Goal: Transaction & Acquisition: Book appointment/travel/reservation

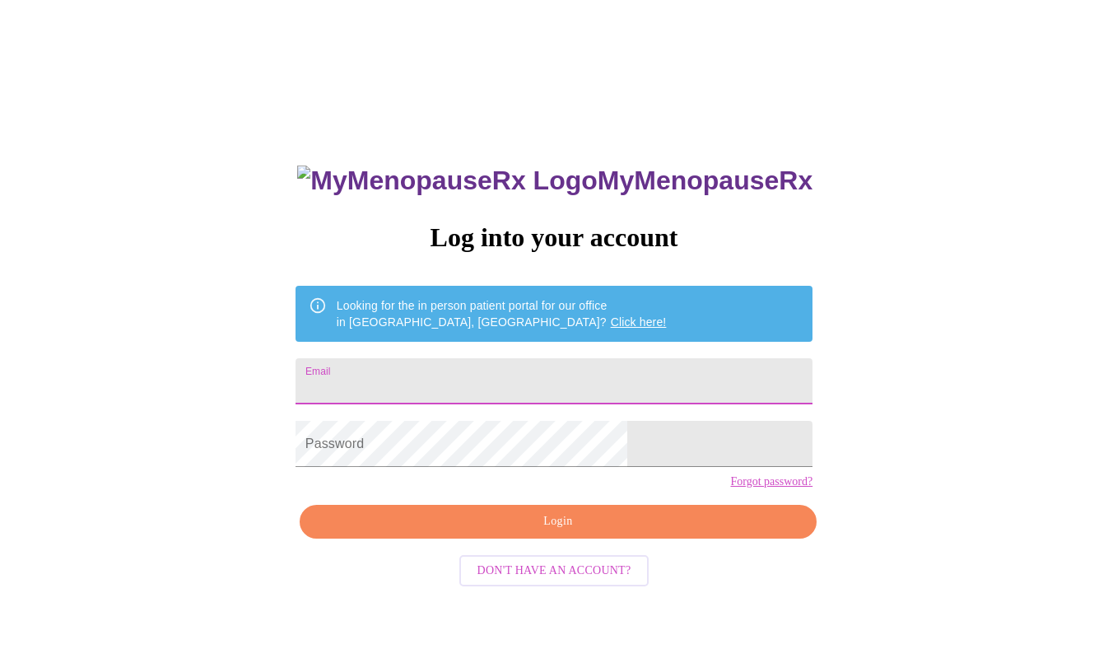
click at [543, 373] on input "Email" at bounding box center [554, 381] width 517 height 46
type input "[EMAIL_ADDRESS][DOMAIN_NAME]"
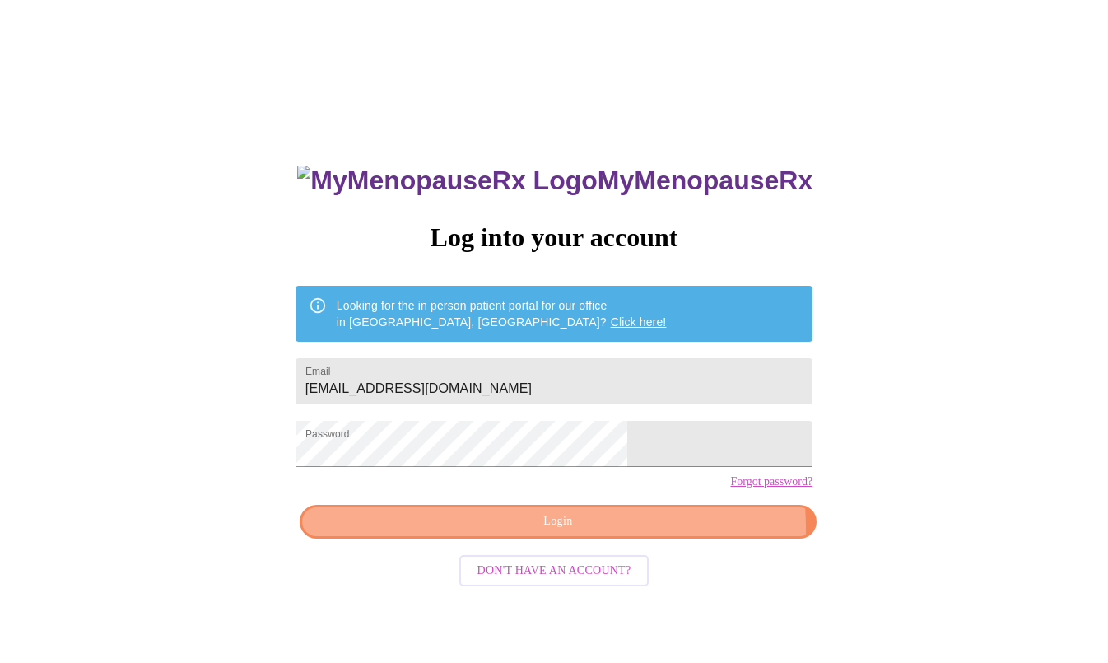
click at [645, 532] on span "Login" at bounding box center [558, 521] width 479 height 21
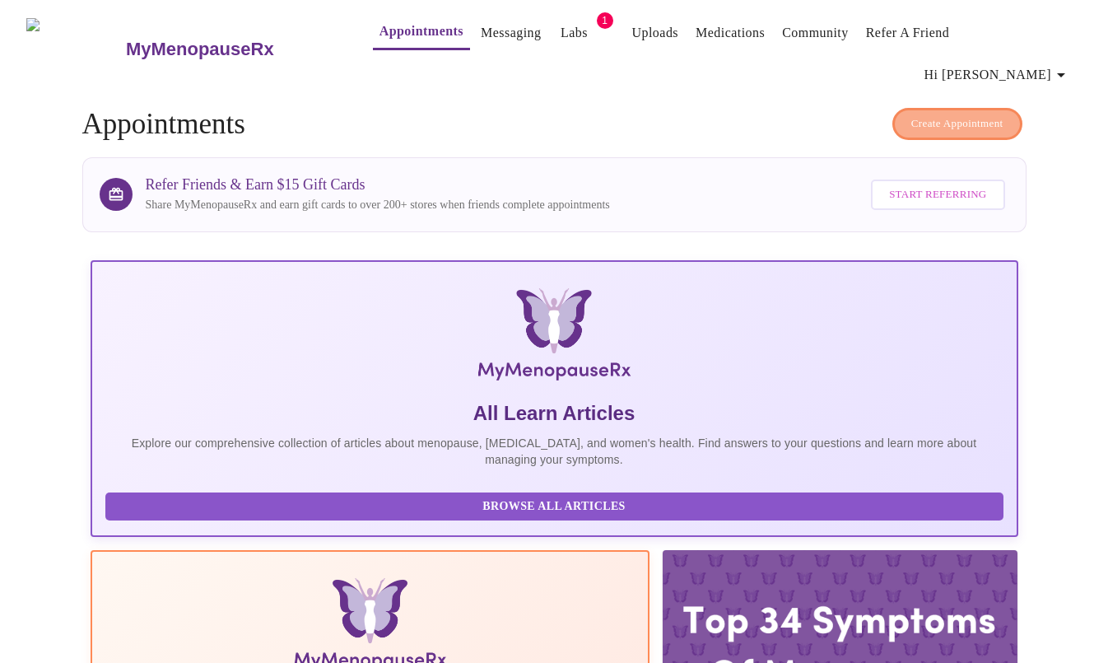
click at [932, 114] on span "Create Appointment" at bounding box center [957, 123] width 92 height 19
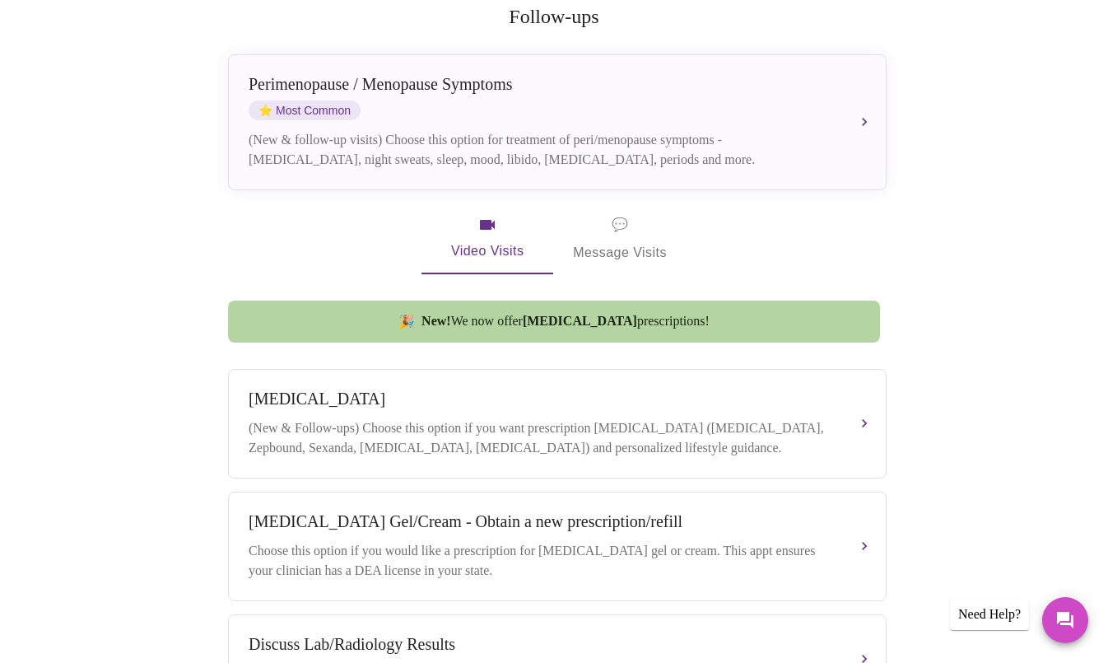
scroll to position [349, 0]
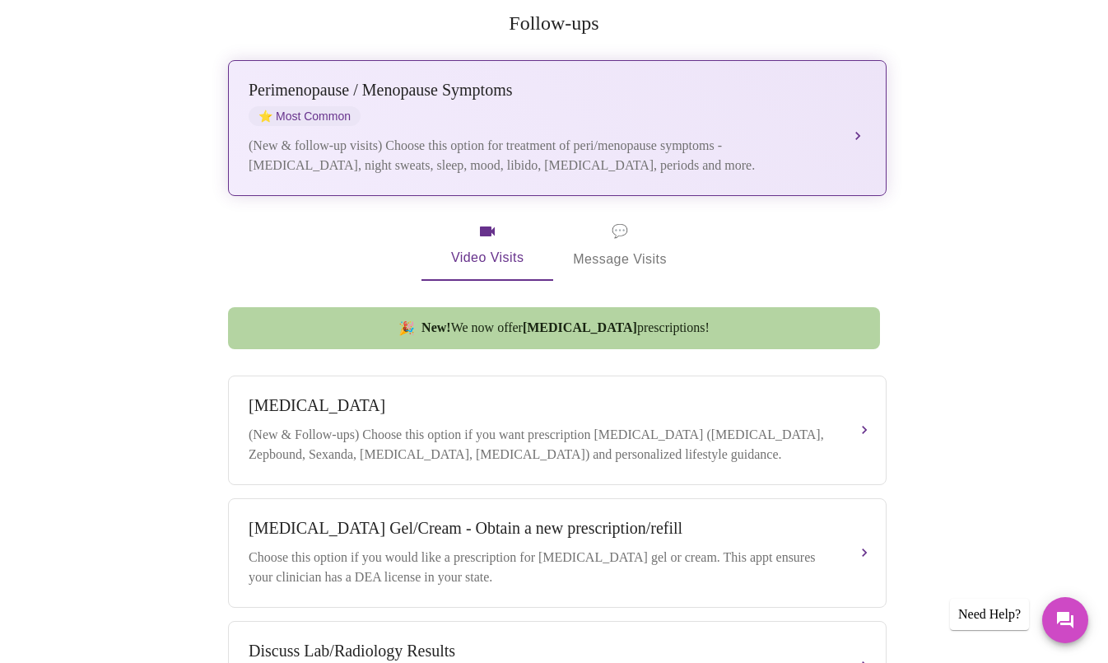
click at [325, 136] on div "(New & follow-up visits) Choose this option for treatment of peri/menopause sym…" at bounding box center [541, 156] width 584 height 40
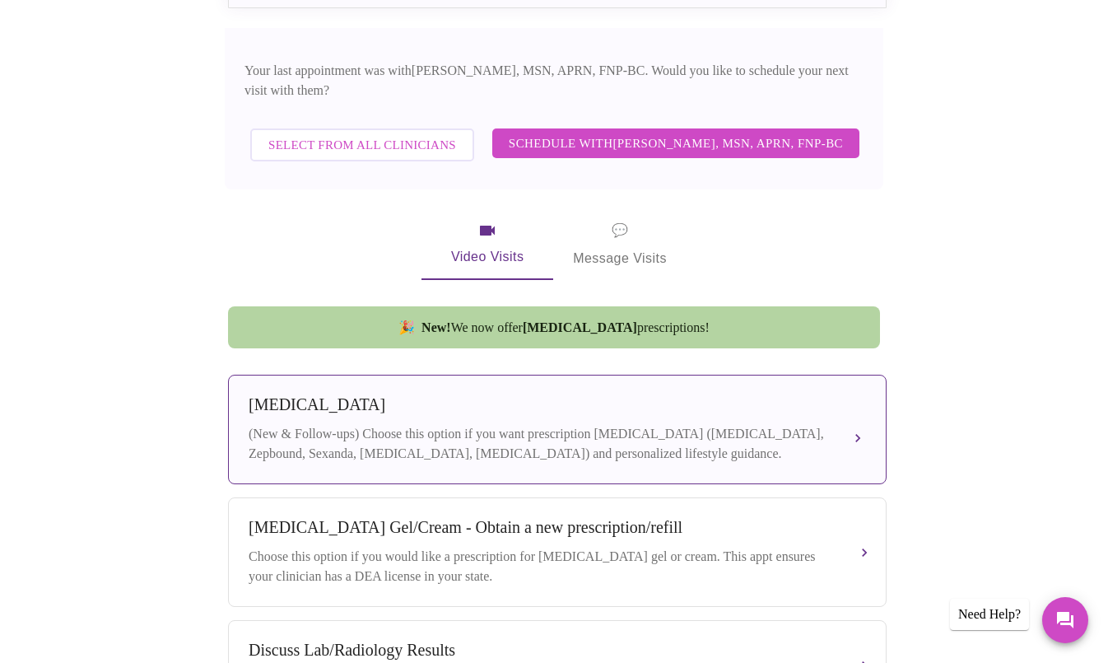
scroll to position [537, 0]
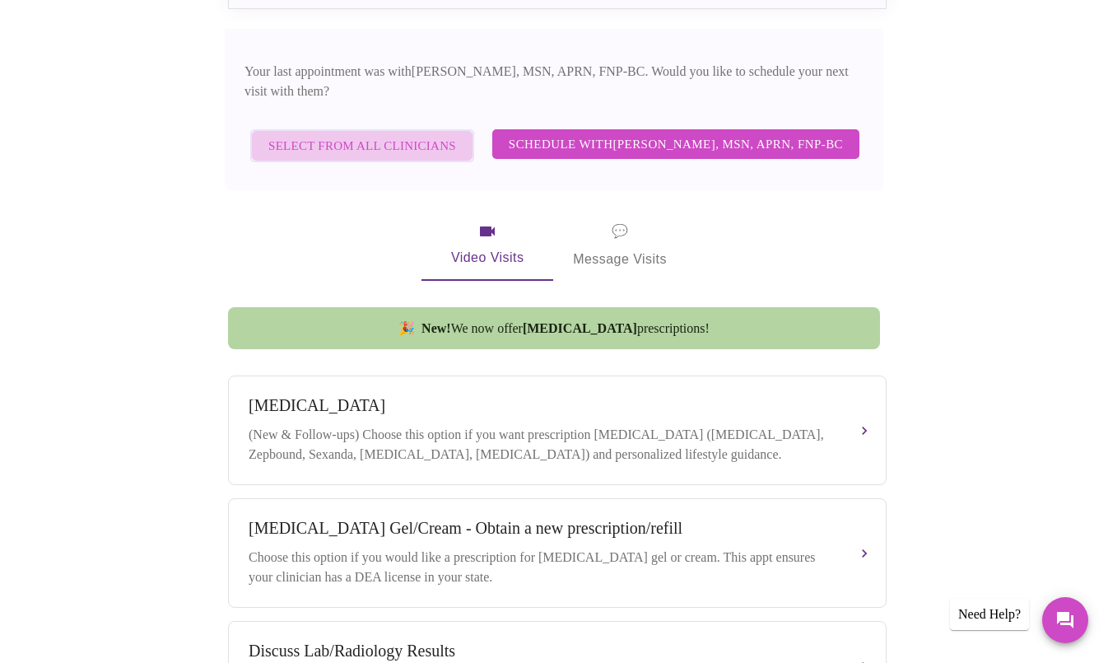
click at [411, 135] on span "Select from All Clinicians" at bounding box center [362, 145] width 188 height 21
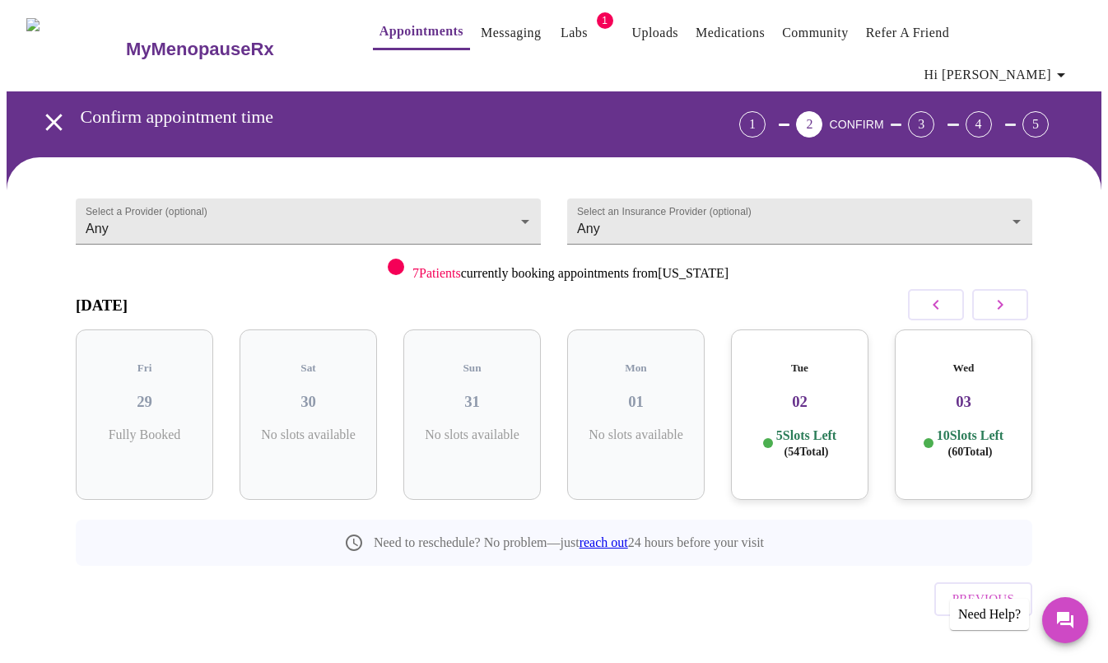
click at [941, 295] on icon "button" at bounding box center [936, 305] width 20 height 20
click at [1007, 295] on icon "button" at bounding box center [1000, 305] width 20 height 20
click at [1017, 289] on button "button" at bounding box center [1000, 304] width 56 height 31
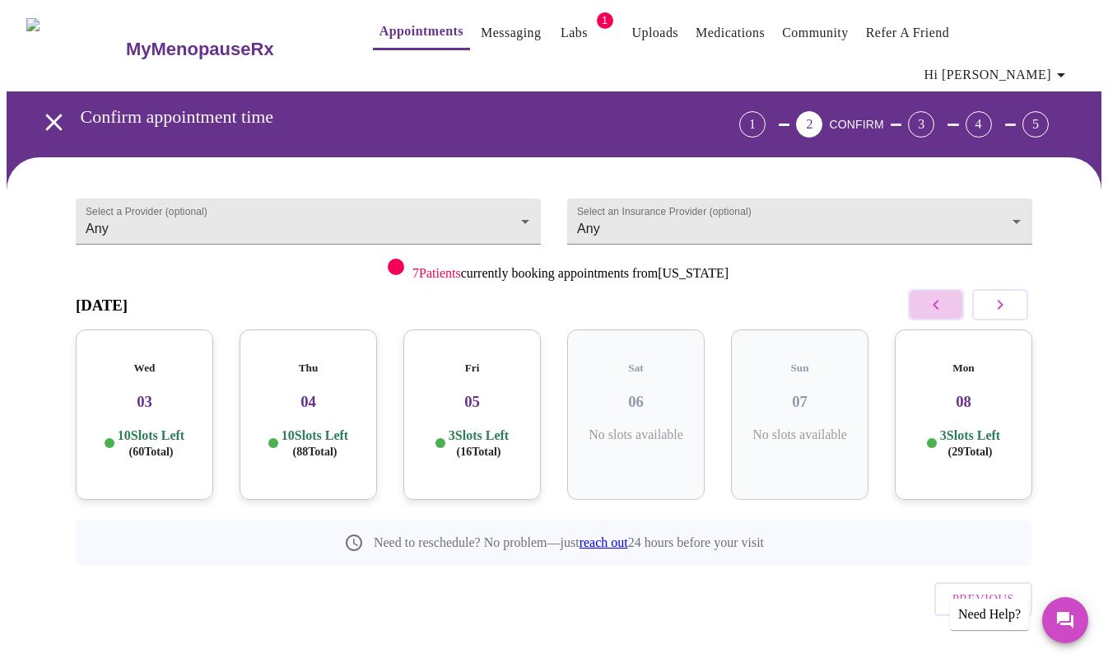
click at [946, 295] on icon "button" at bounding box center [936, 305] width 20 height 20
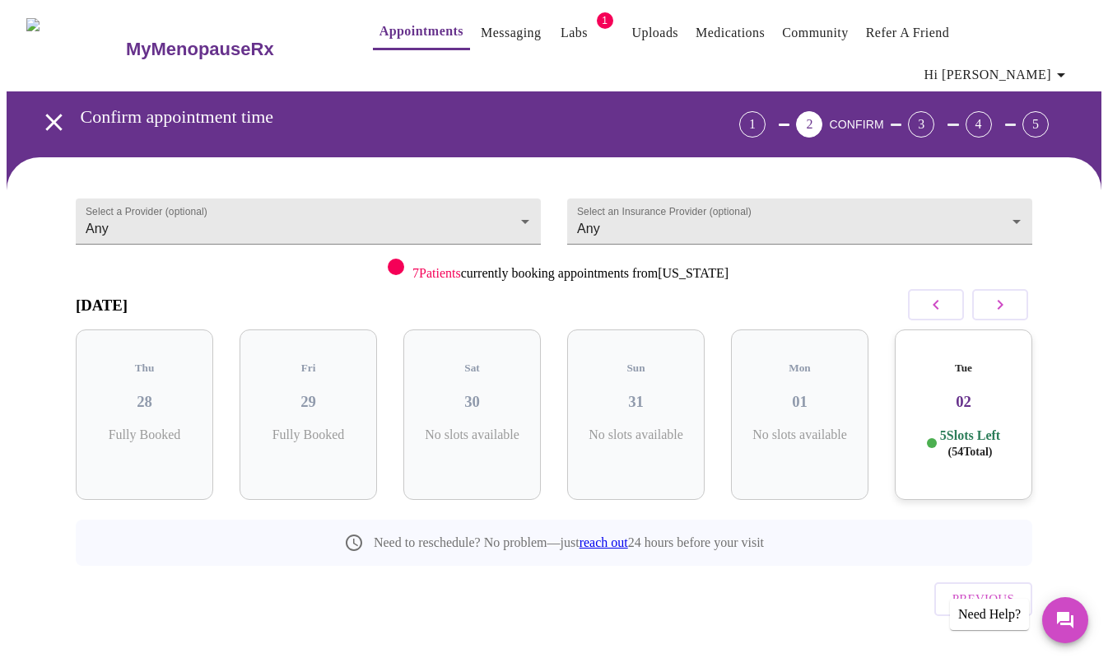
click at [981, 381] on div "Tue 02 5 Slots Left ( 54 Total)" at bounding box center [963, 414] width 137 height 170
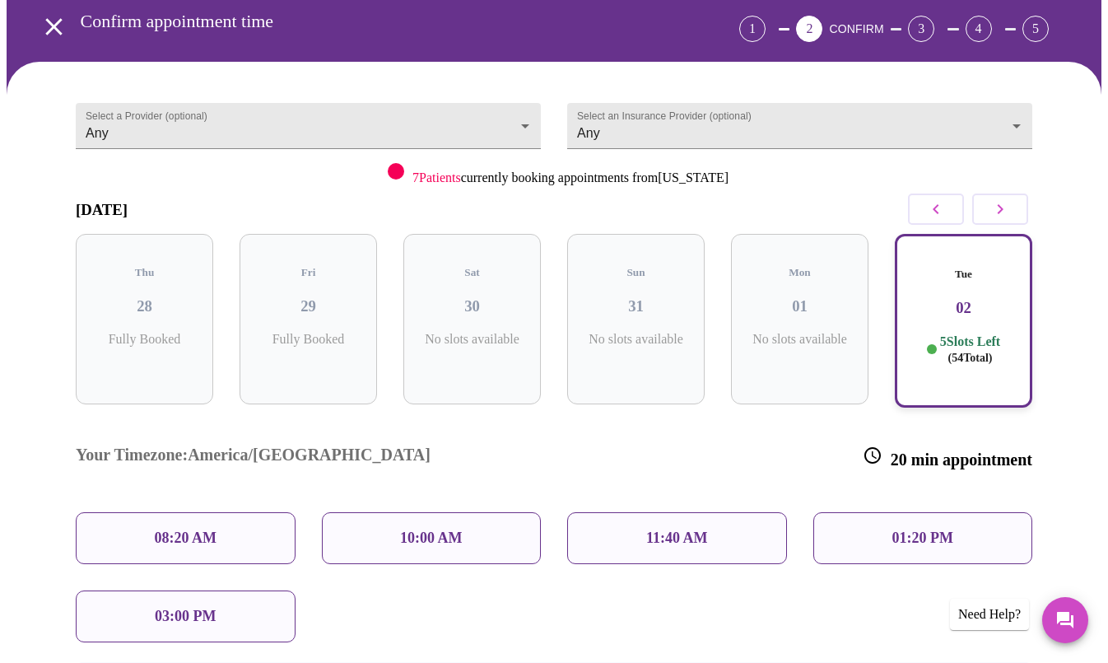
scroll to position [97, 0]
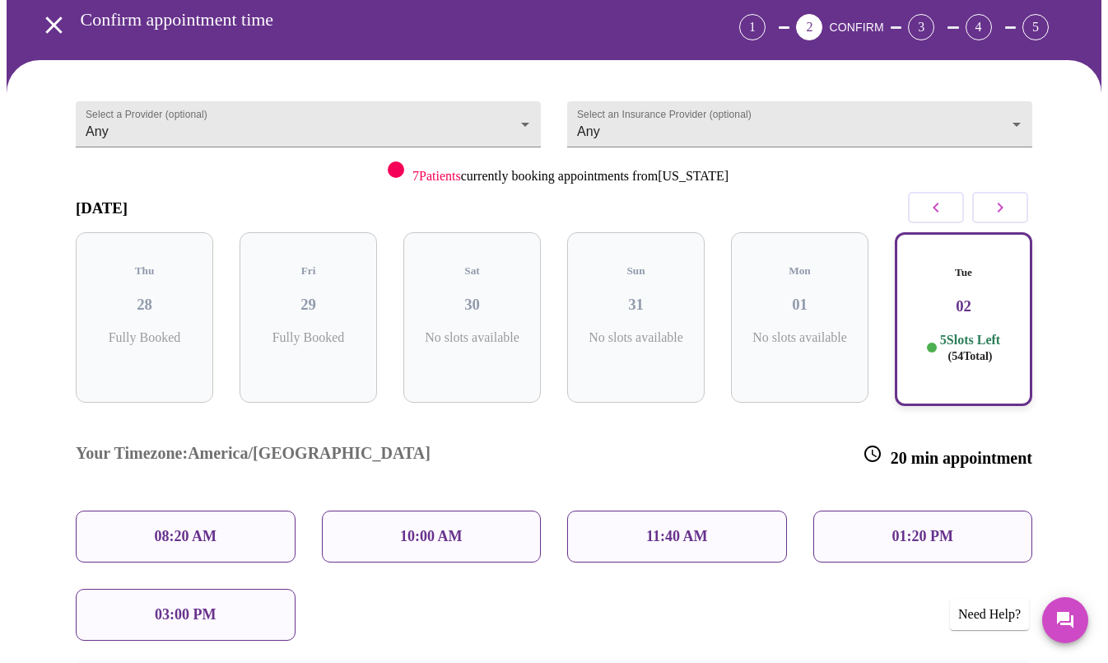
click at [999, 198] on icon "button" at bounding box center [1000, 208] width 20 height 20
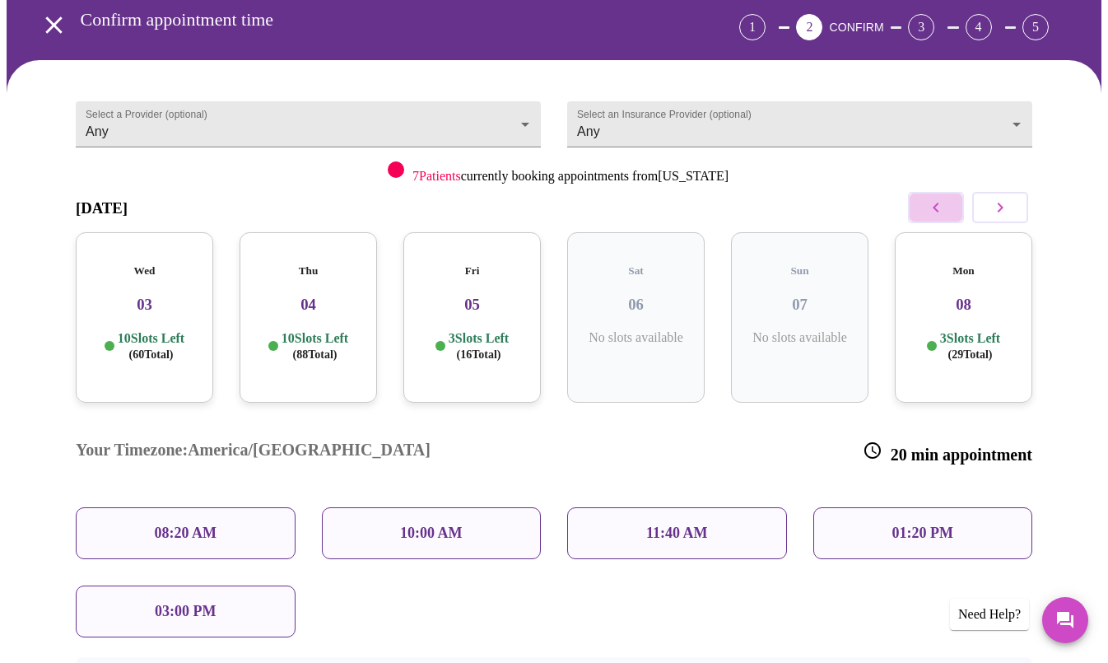
click at [932, 198] on icon "button" at bounding box center [936, 208] width 20 height 20
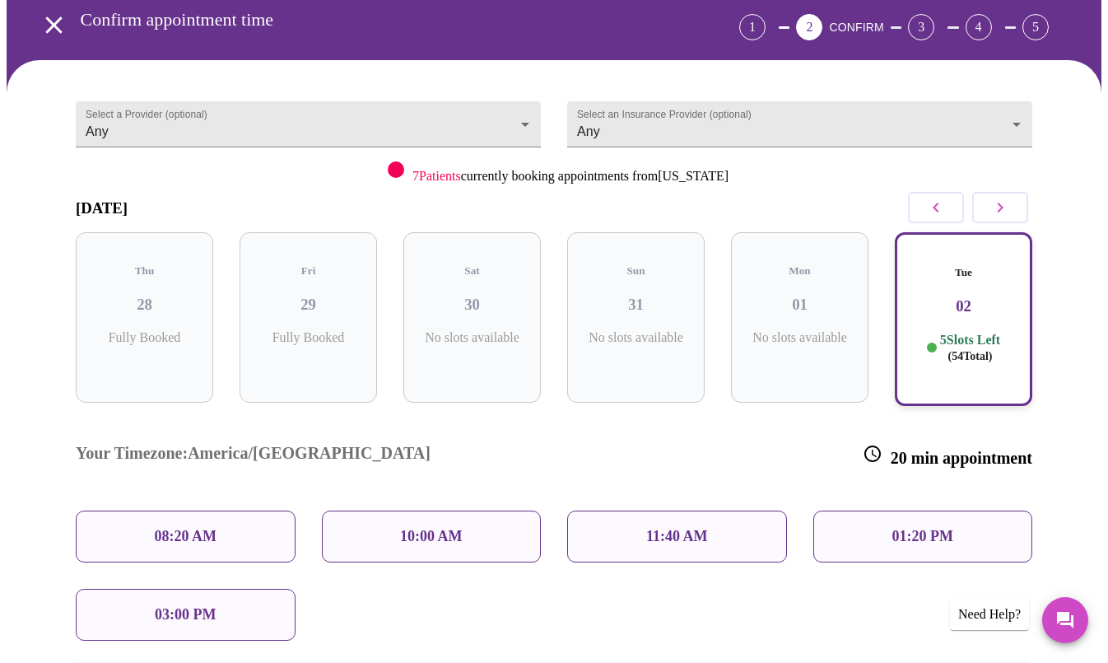
click at [952, 297] on h3 "02" at bounding box center [964, 306] width 108 height 18
click at [136, 510] on div "08:20 AM" at bounding box center [186, 536] width 220 height 52
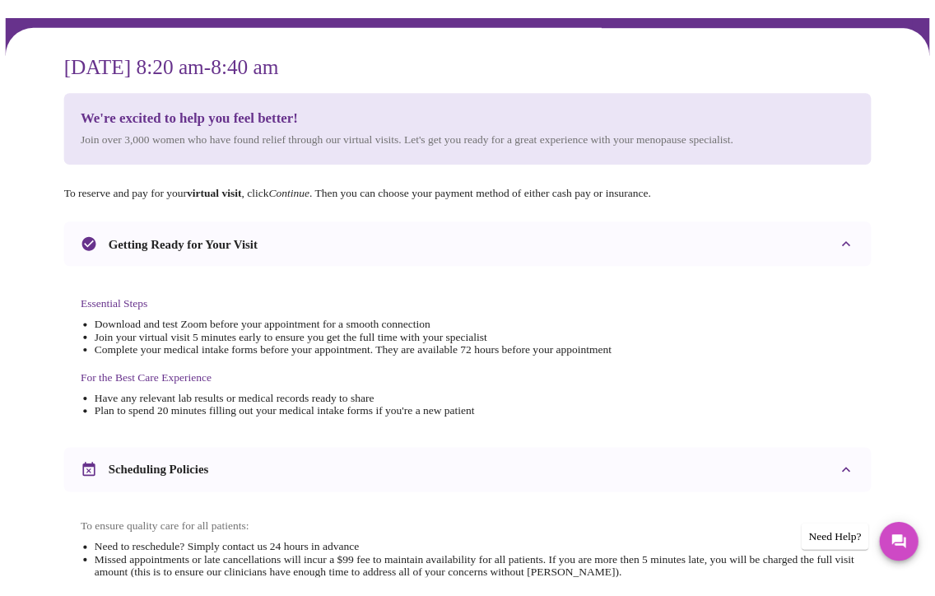
scroll to position [0, 0]
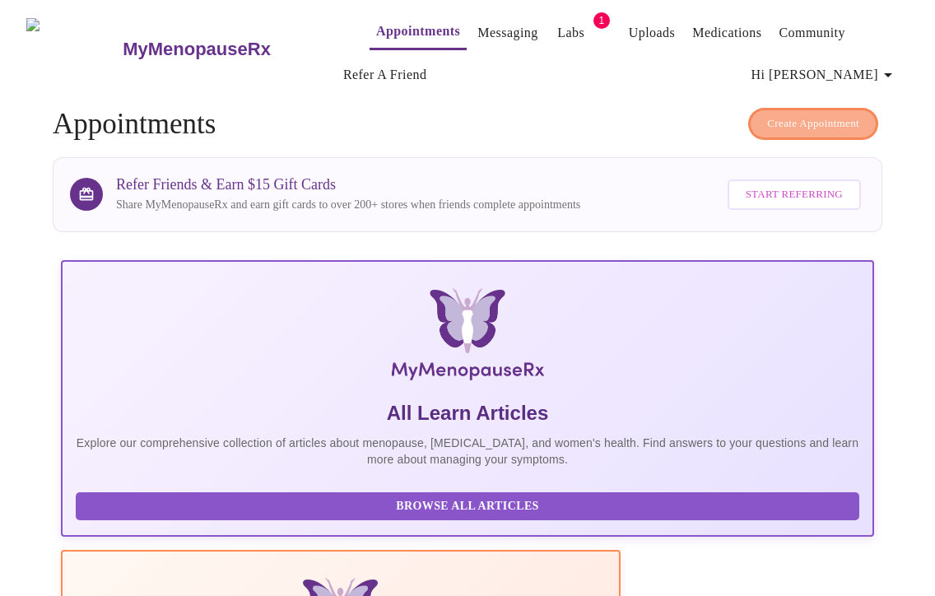
click at [791, 114] on span "Create Appointment" at bounding box center [813, 123] width 92 height 19
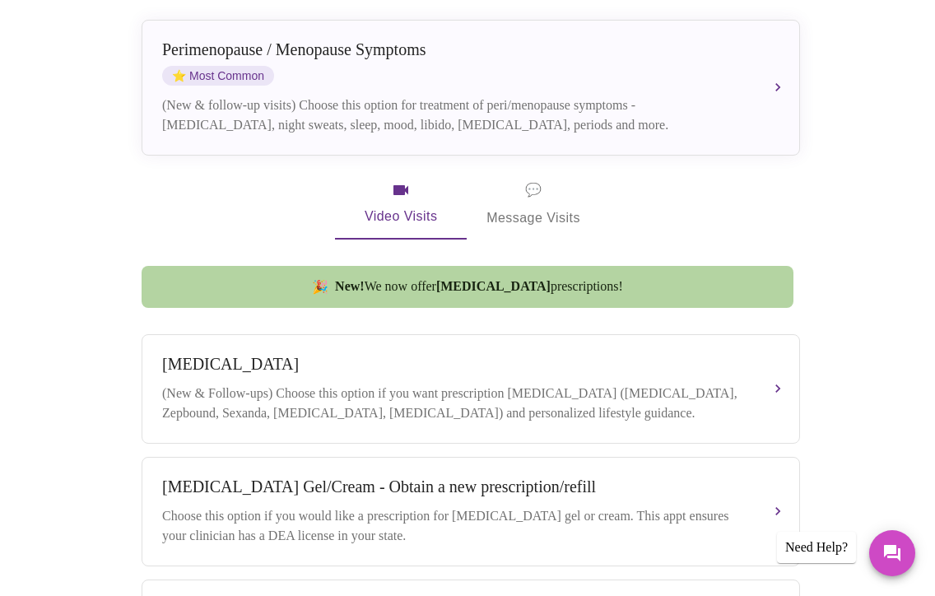
scroll to position [385, 0]
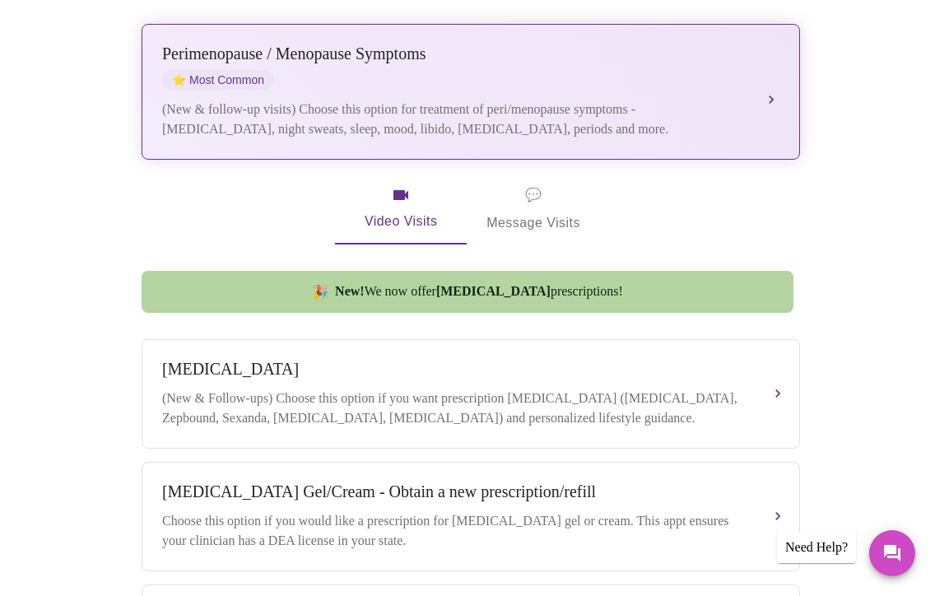
click at [586, 100] on div "(New & follow-up visits) Choose this option for treatment of peri/menopause sym…" at bounding box center [454, 120] width 584 height 40
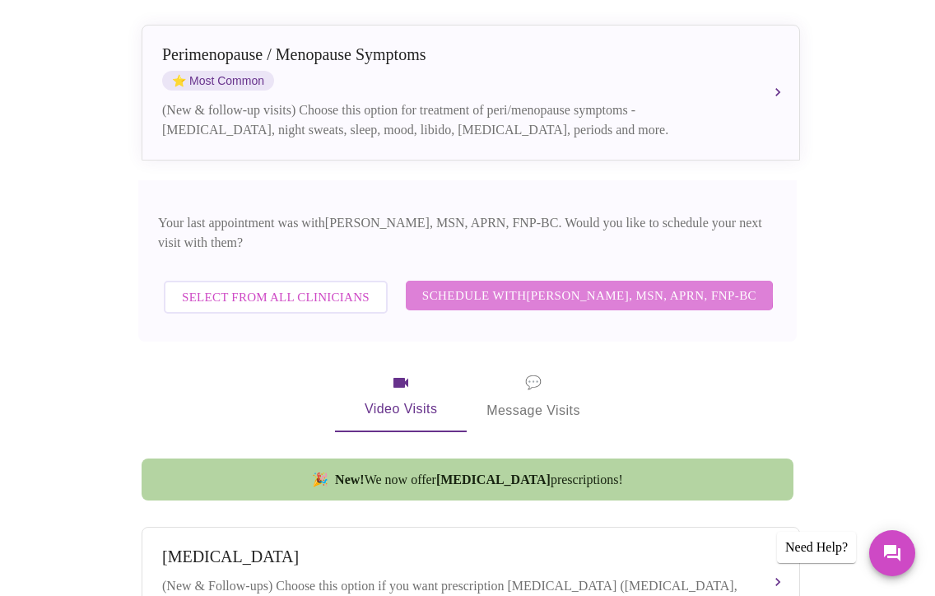
click at [588, 285] on span "Schedule with [PERSON_NAME], MSN, APRN, FNP-BC" at bounding box center [589, 295] width 334 height 21
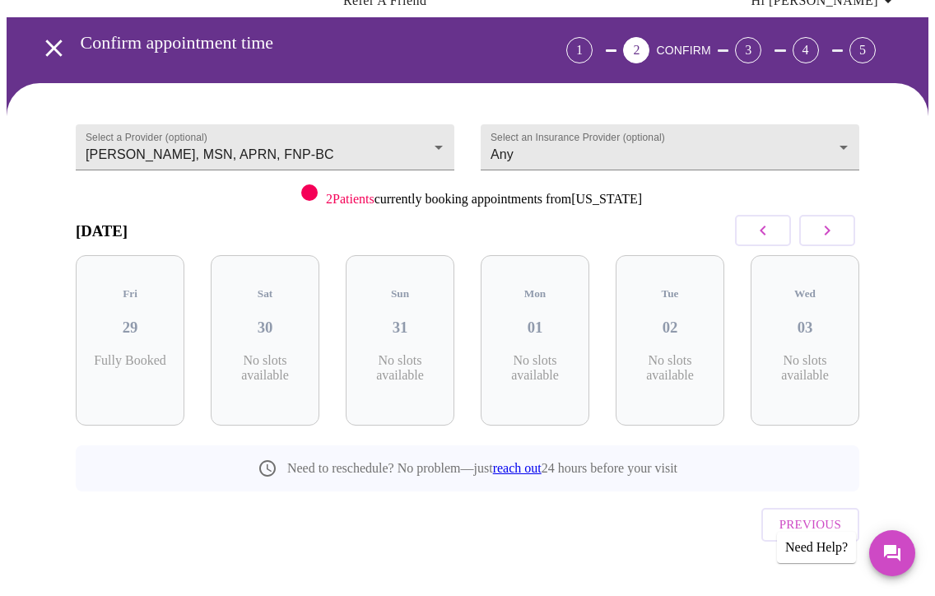
click at [827, 231] on icon "button" at bounding box center [827, 231] width 20 height 20
click at [773, 232] on icon "button" at bounding box center [763, 231] width 20 height 20
click at [444, 137] on body "MyMenopauseRx Appointments Messaging Labs 1 Uploads Medications Community Refer…" at bounding box center [468, 277] width 922 height 691
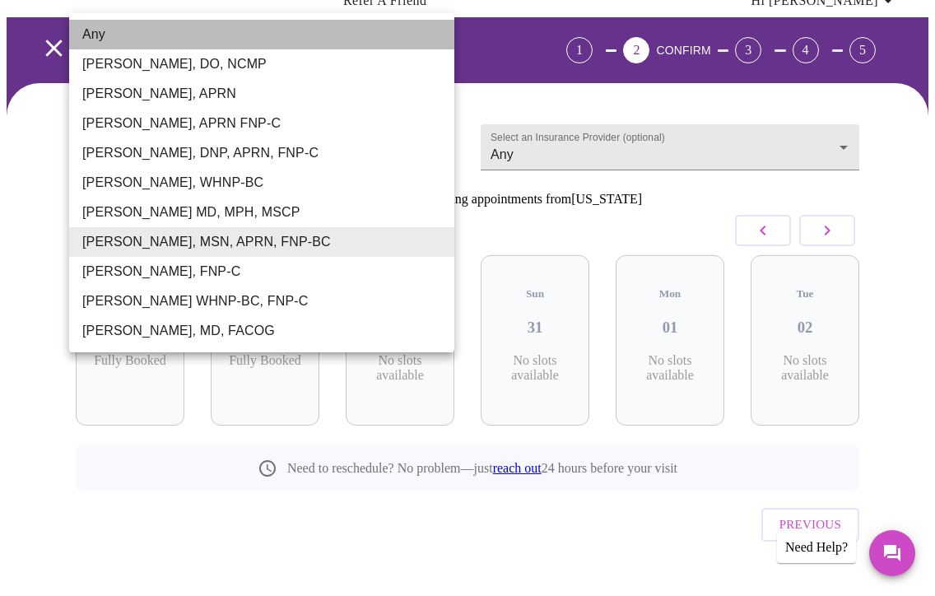
click at [210, 27] on li "Any" at bounding box center [261, 35] width 385 height 30
type input "Any"
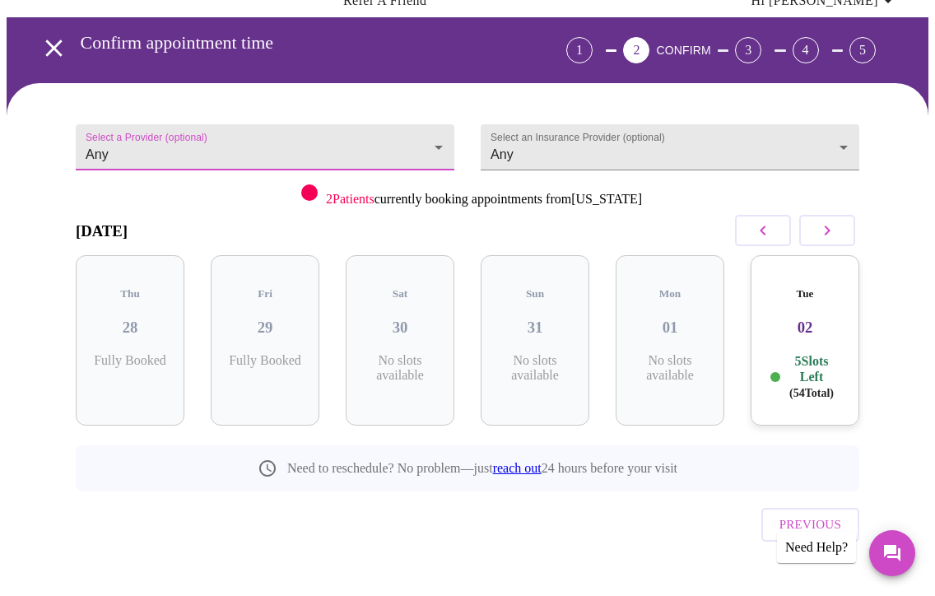
click at [850, 226] on button "button" at bounding box center [827, 230] width 56 height 31
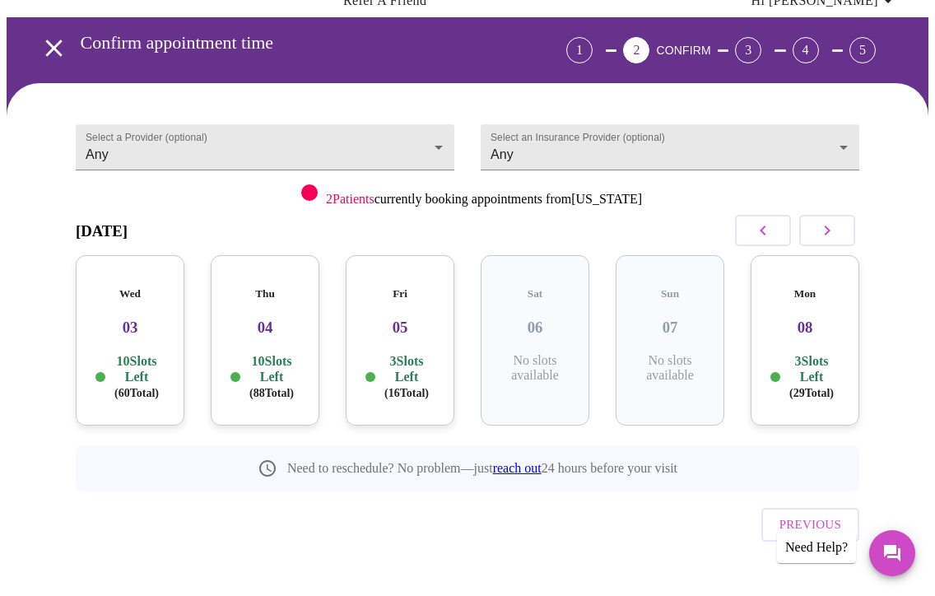
click at [124, 324] on div "Wed 03 10 Slots Left ( 60 Total)" at bounding box center [130, 340] width 109 height 170
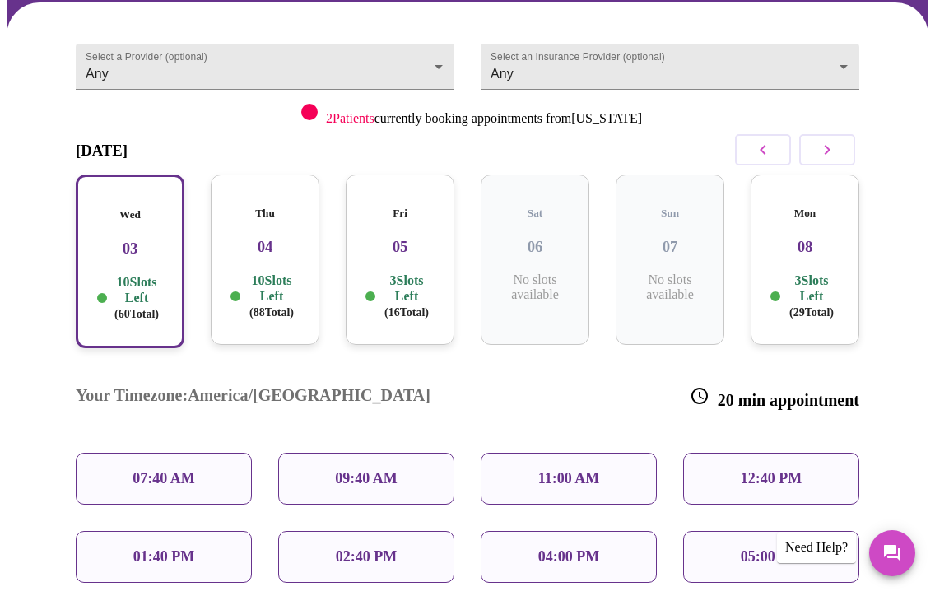
scroll to position [156, 0]
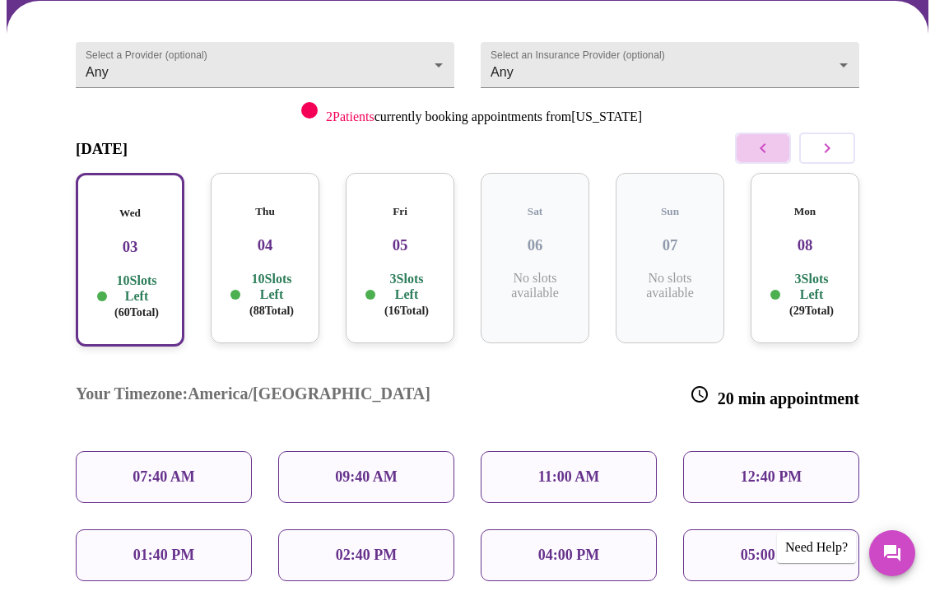
click at [770, 152] on icon "button" at bounding box center [763, 148] width 20 height 20
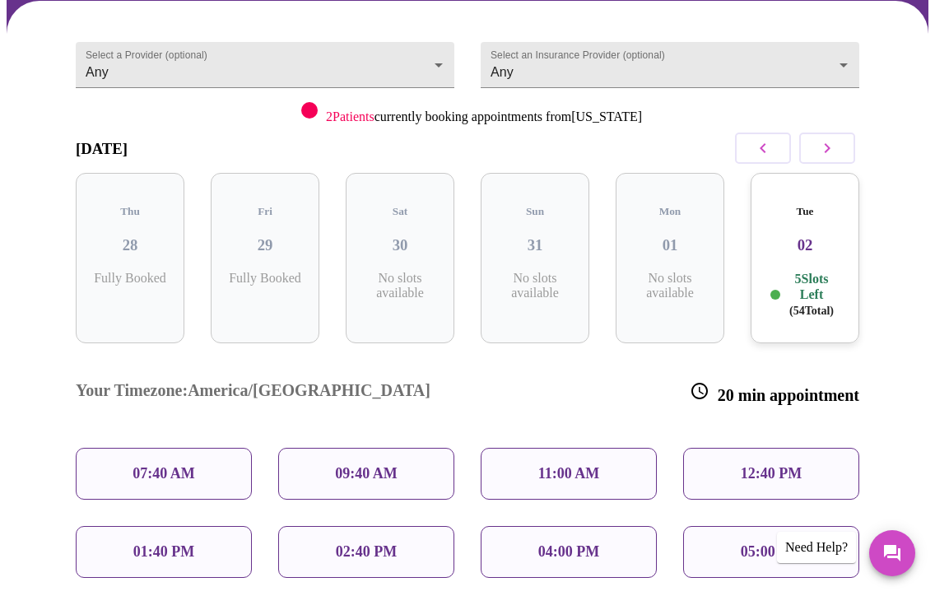
click at [808, 271] on p "5 Slots Left ( 54 Total)" at bounding box center [812, 295] width 56 height 48
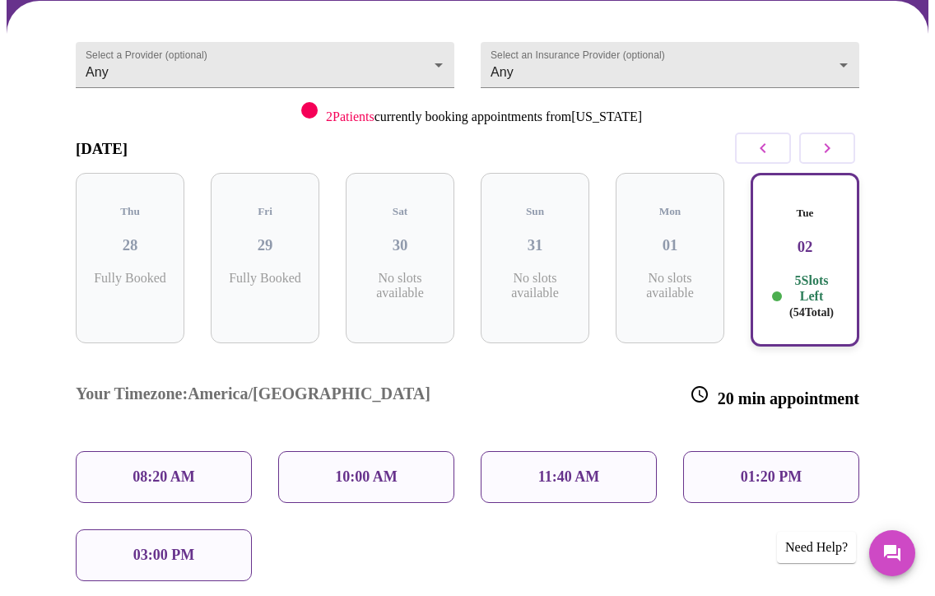
click at [435, 451] on div "10:00 AM" at bounding box center [366, 477] width 176 height 52
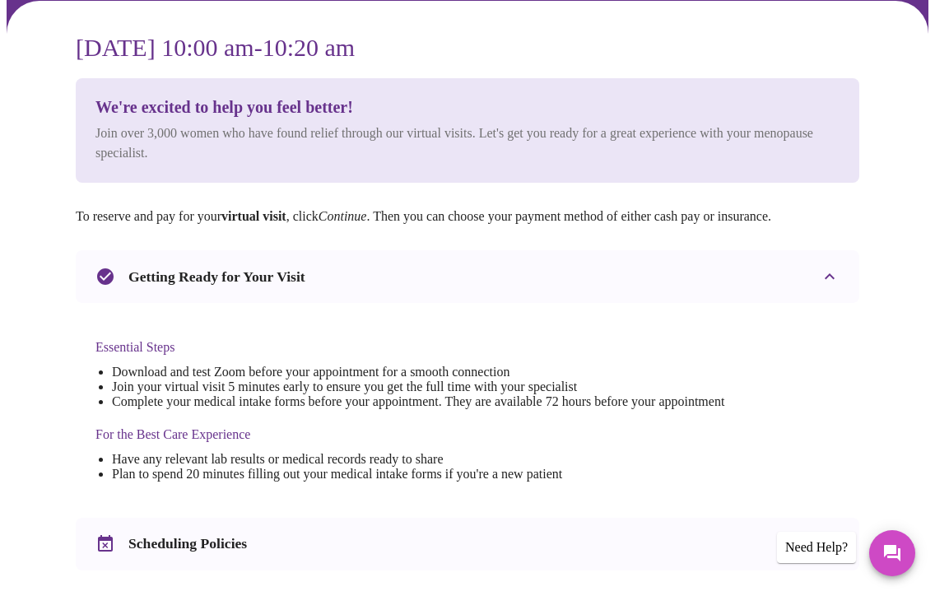
scroll to position [0, 0]
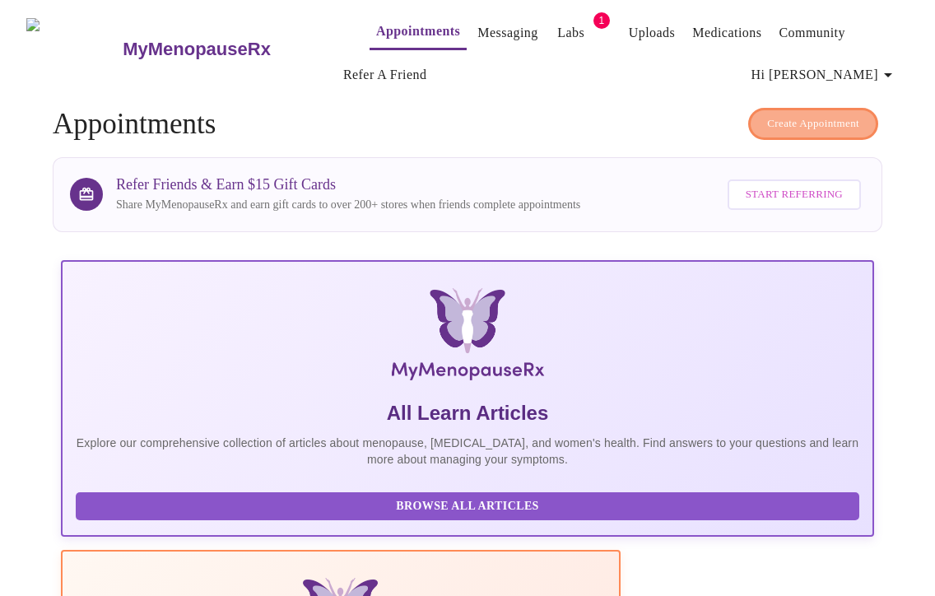
click at [769, 114] on span "Create Appointment" at bounding box center [813, 123] width 92 height 19
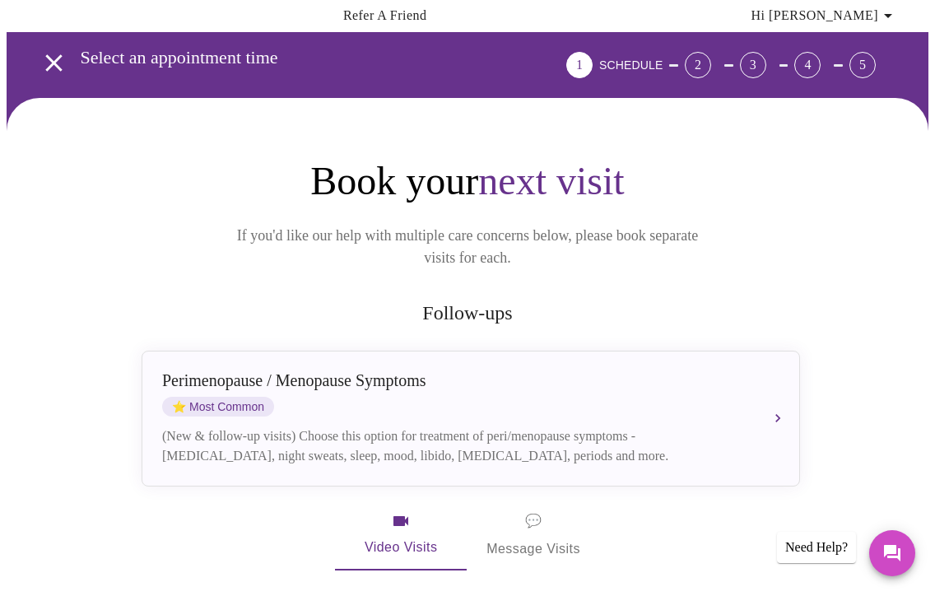
scroll to position [79, 0]
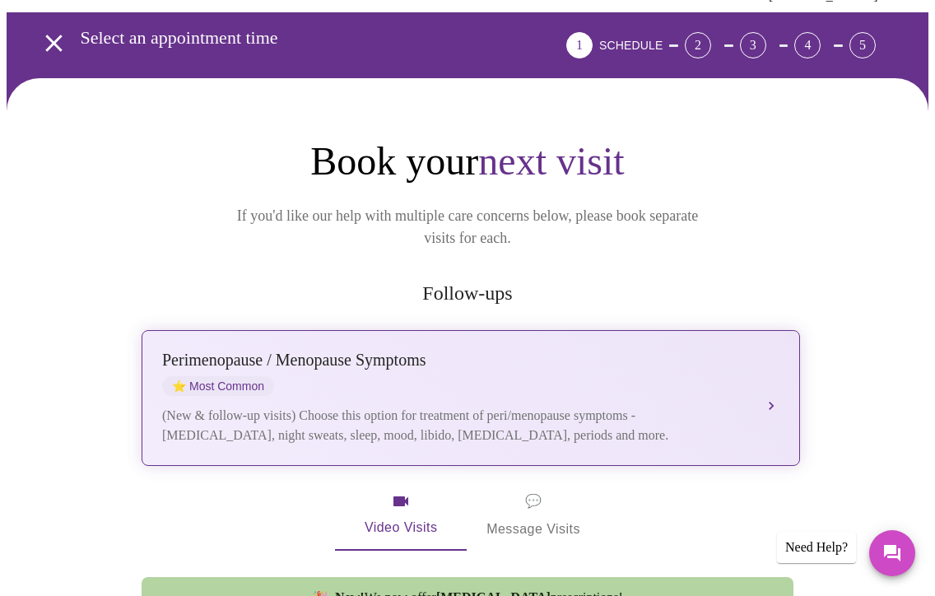
click at [696, 406] on div "(New & follow-up visits) Choose this option for treatment of peri/menopause sym…" at bounding box center [454, 426] width 584 height 40
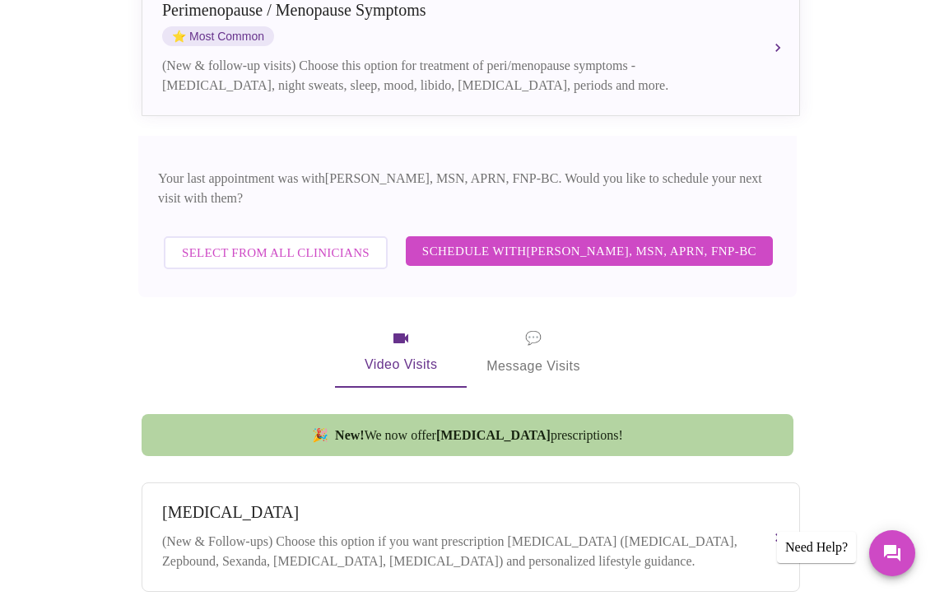
scroll to position [433, 0]
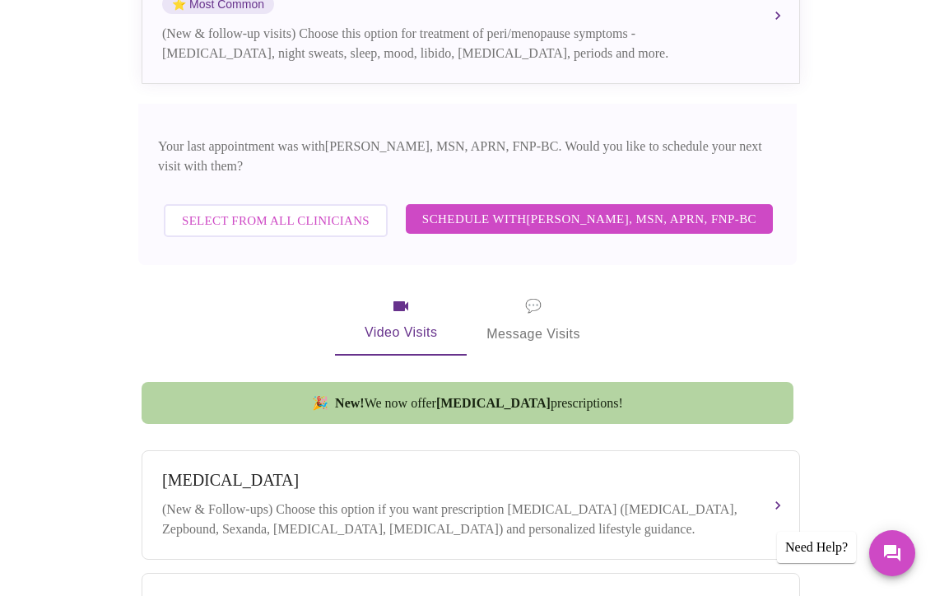
click at [356, 210] on span "Select from All Clinicians" at bounding box center [276, 220] width 188 height 21
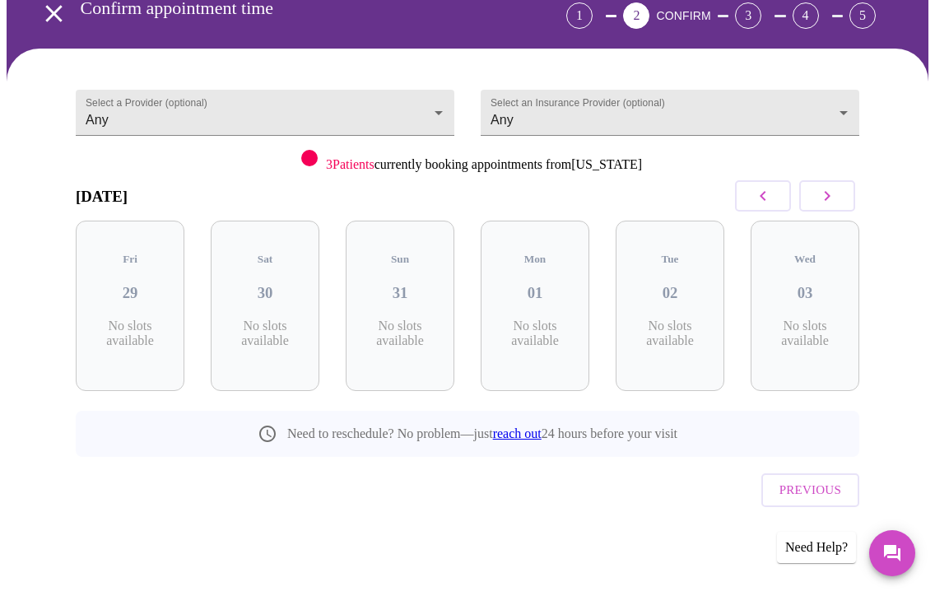
scroll to position [74, 0]
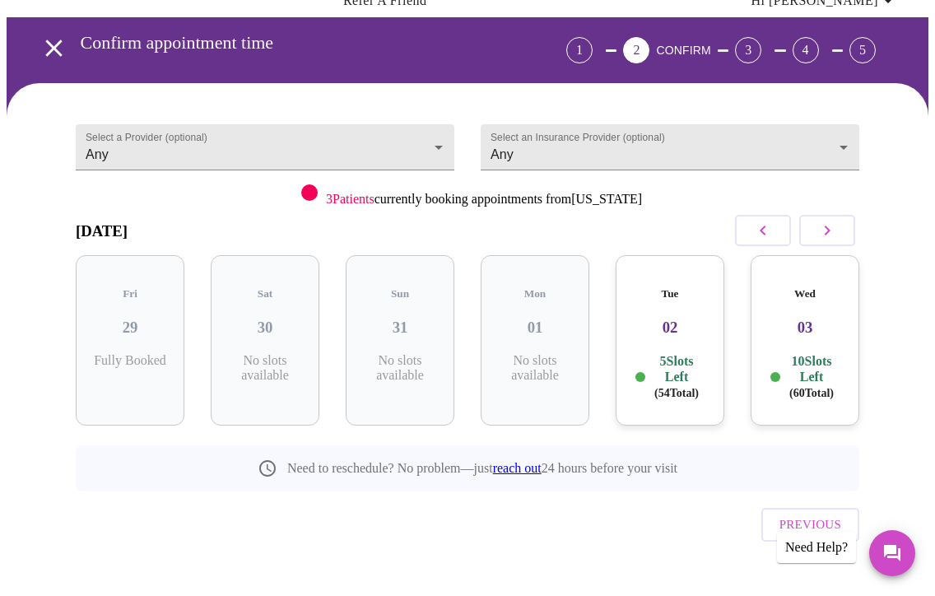
click at [657, 327] on div "Tue 02 5 Slots Left ( 54 Total)" at bounding box center [670, 340] width 109 height 170
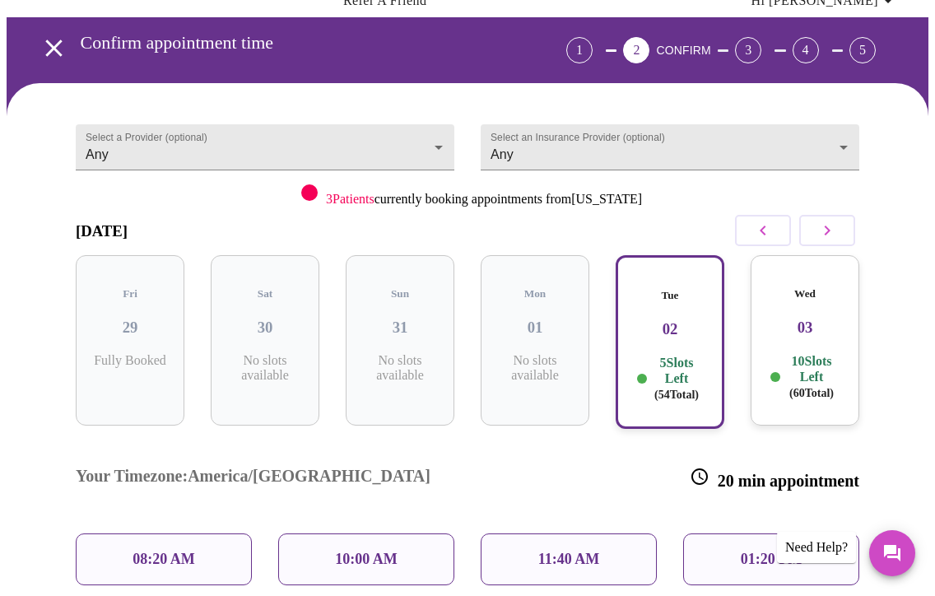
click at [368, 551] on p "10:00 AM" at bounding box center [366, 559] width 63 height 17
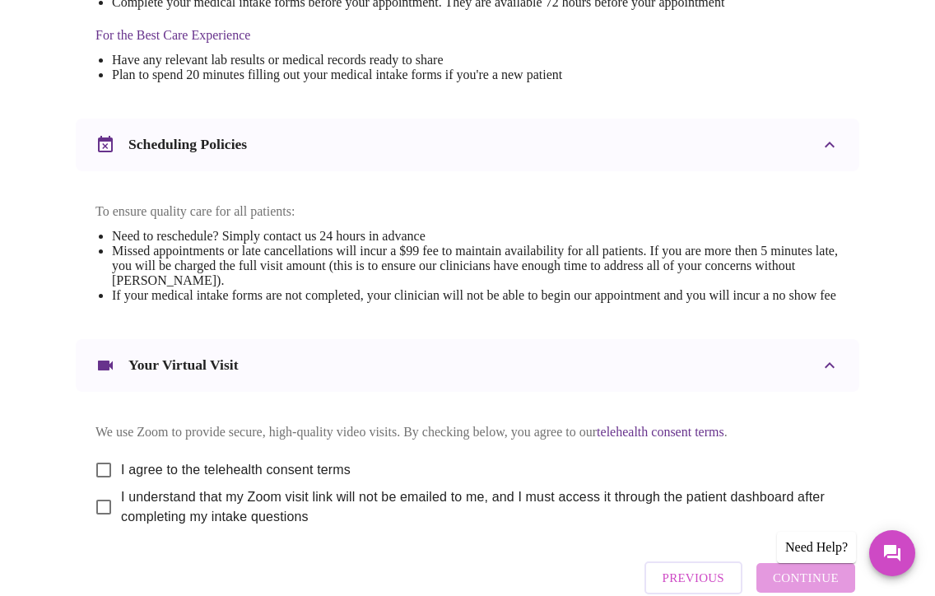
scroll to position [685, 0]
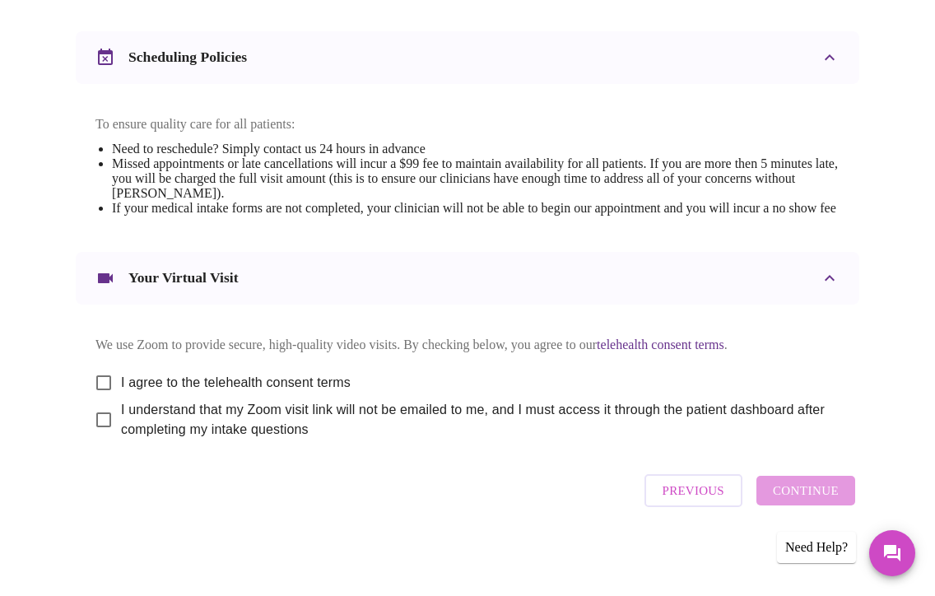
click at [144, 378] on span "I agree to the telehealth consent terms" at bounding box center [236, 383] width 230 height 20
click at [121, 378] on input "I agree to the telehealth consent terms" at bounding box center [103, 382] width 35 height 35
checkbox input "true"
click at [133, 414] on span "I understand that my Zoom visit link will not be emailed to me, and I must acce…" at bounding box center [473, 420] width 705 height 40
click at [121, 414] on input "I understand that my Zoom visit link will not be emailed to me, and I must acce…" at bounding box center [103, 420] width 35 height 35
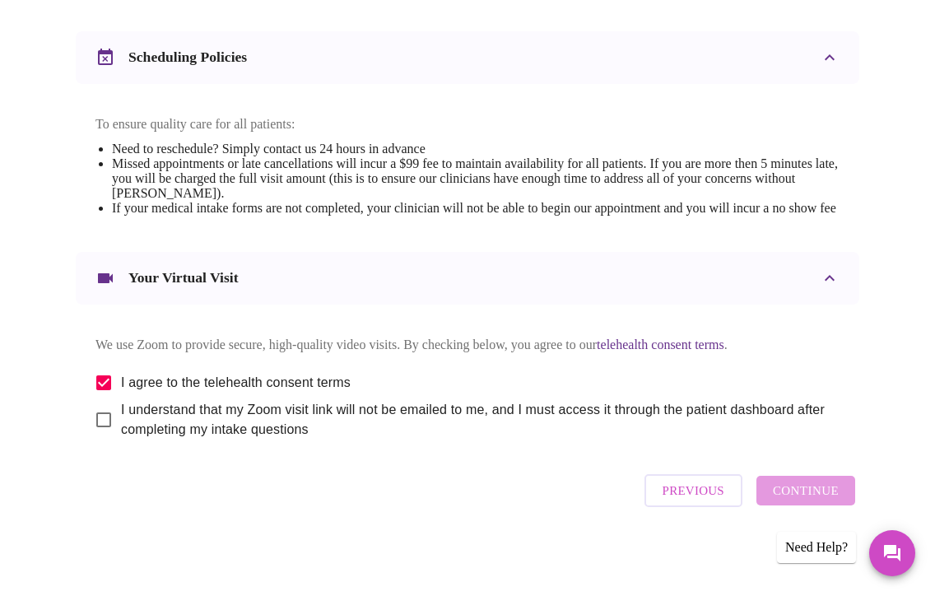
checkbox input "true"
click at [805, 491] on span "Continue" at bounding box center [806, 490] width 66 height 21
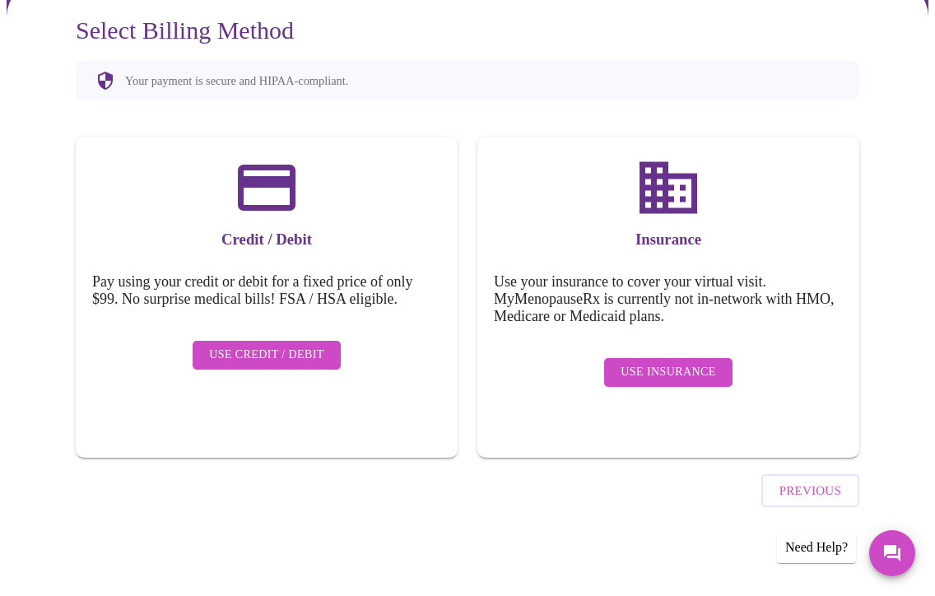
scroll to position [128, 0]
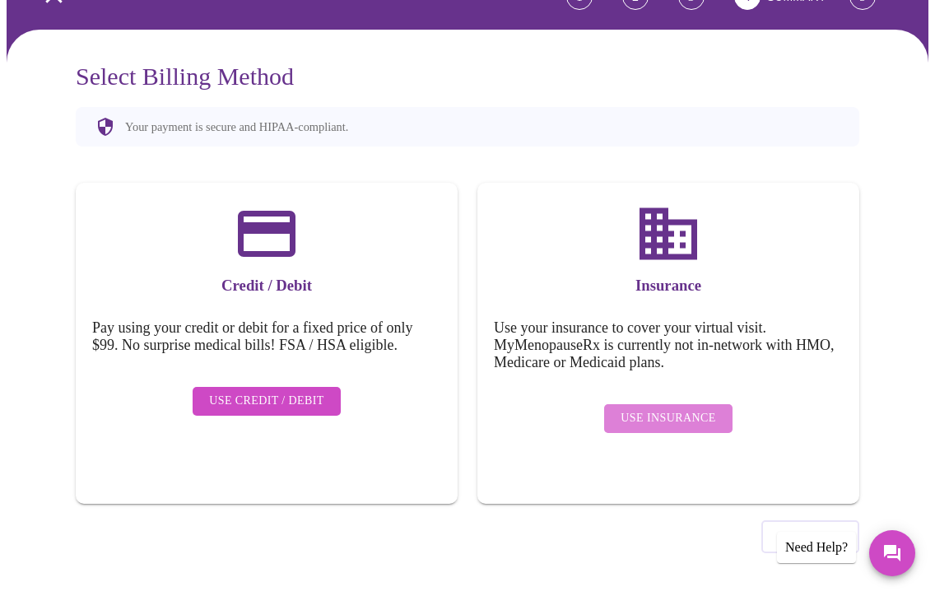
click at [679, 408] on span "Use Insurance" at bounding box center [668, 418] width 95 height 21
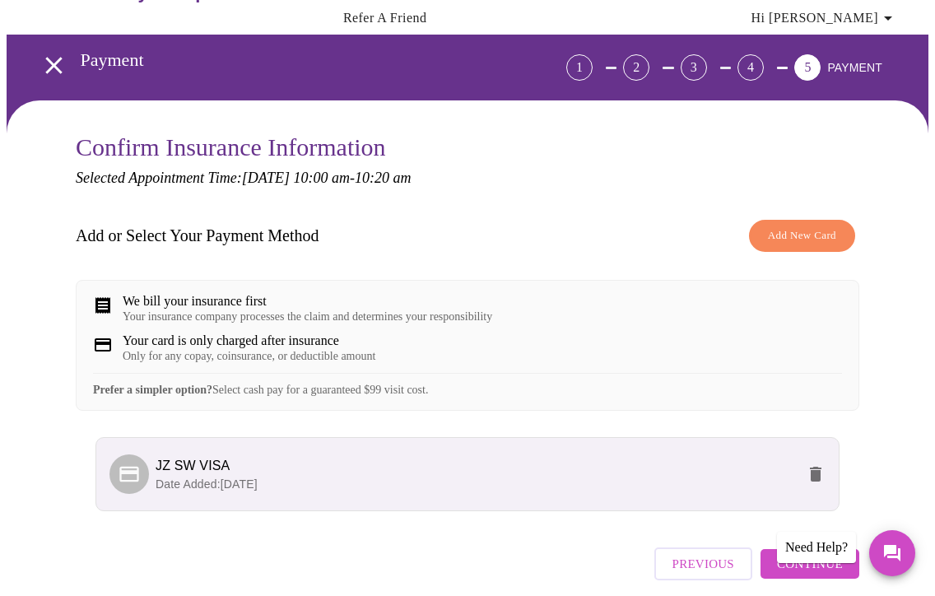
scroll to position [144, 0]
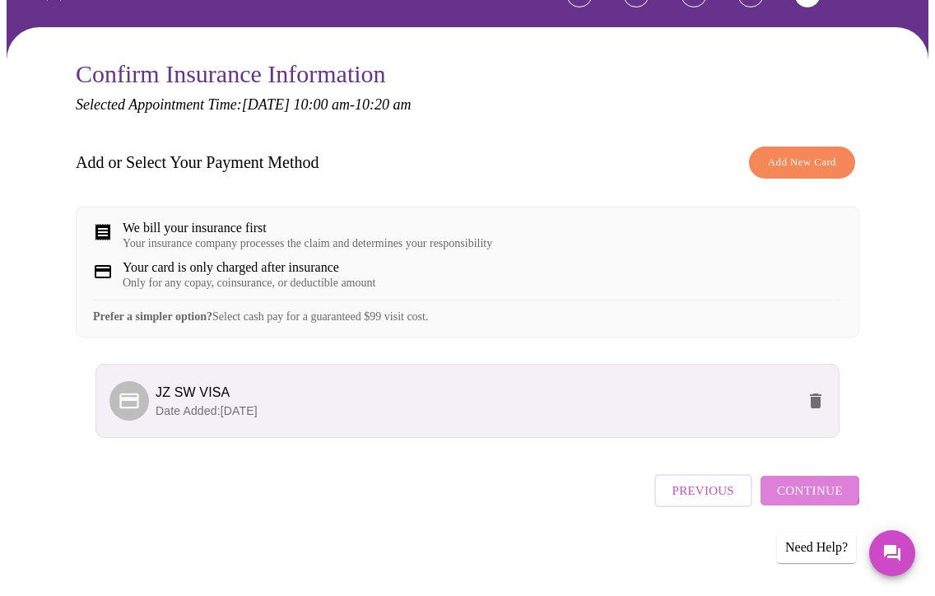
click at [814, 493] on span "Continue" at bounding box center [810, 490] width 66 height 21
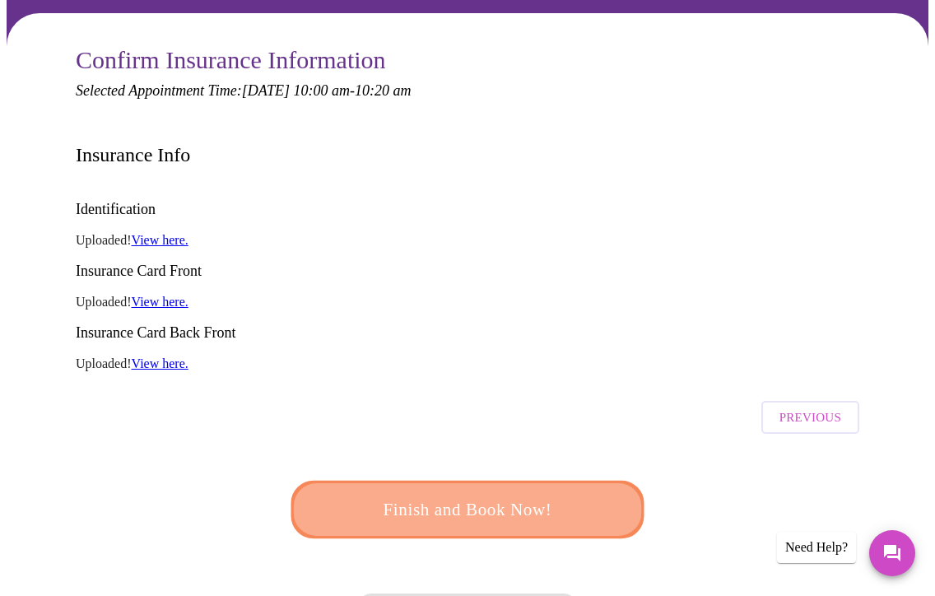
click at [567, 495] on span "Finish and Book Now!" at bounding box center [467, 510] width 305 height 30
